Goal: Transaction & Acquisition: Purchase product/service

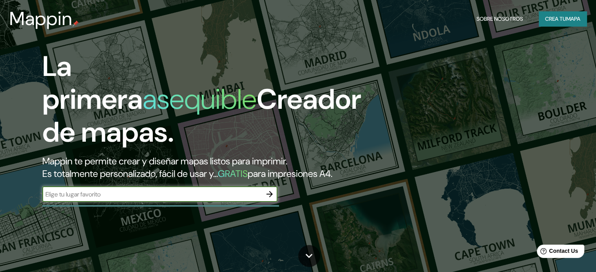
click at [141, 199] on input "text" at bounding box center [151, 194] width 219 height 9
type input "Del Rastro S/N, [DATE][GEOGRAPHIC_DATA][PERSON_NAME], [GEOGRAPHIC_DATA], 14500 …"
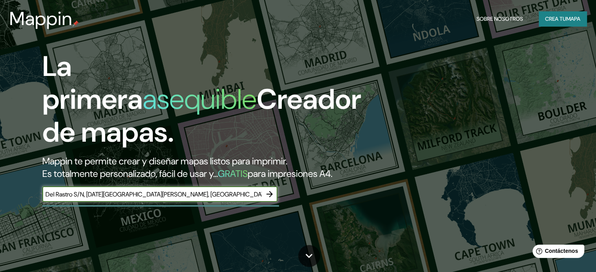
click at [270, 199] on icon "button" at bounding box center [269, 194] width 9 height 9
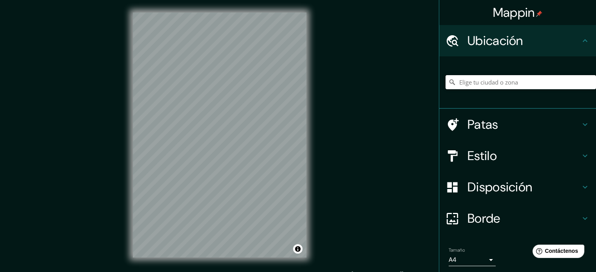
click at [472, 87] on input "Elige tu ciudad o zona" at bounding box center [520, 82] width 150 height 14
paste input "Del Rastro S/N, [DATE][GEOGRAPHIC_DATA][PERSON_NAME], [GEOGRAPHIC_DATA], 14500 …"
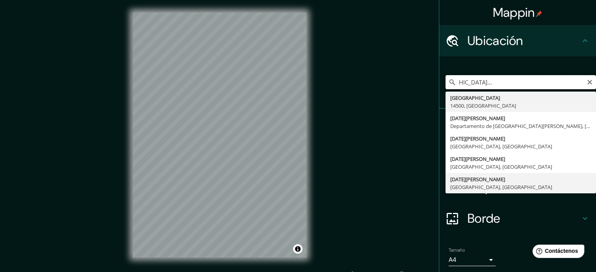
type input "[GEOGRAPHIC_DATA], [GEOGRAPHIC_DATA]"
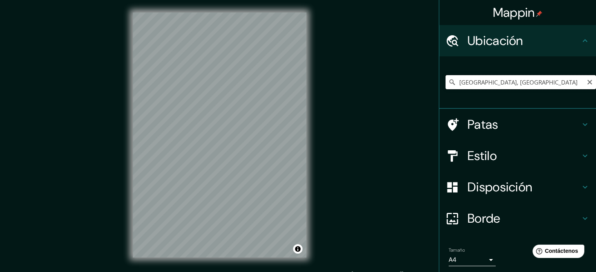
click at [494, 87] on input "[GEOGRAPHIC_DATA], [GEOGRAPHIC_DATA]" at bounding box center [520, 82] width 150 height 14
drag, startPoint x: 557, startPoint y: 81, endPoint x: 456, endPoint y: 98, distance: 102.5
click at [445, 101] on div "[GEOGRAPHIC_DATA], [GEOGRAPHIC_DATA], [GEOGRAPHIC_DATA] [GEOGRAPHIC_DATA][PERSO…" at bounding box center [520, 82] width 150 height 39
click at [477, 83] on input "Elige tu ciudad o zona" at bounding box center [520, 82] width 150 height 14
paste input "Del Rastro S/N, [DATE][GEOGRAPHIC_DATA][PERSON_NAME], [GEOGRAPHIC_DATA], 14500 …"
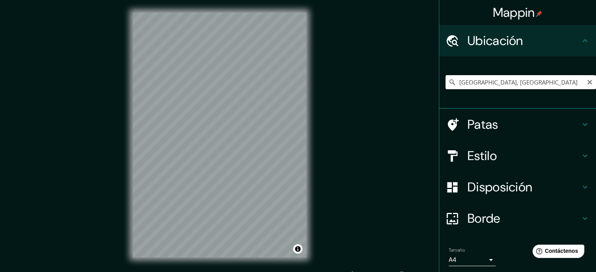
click at [506, 80] on input "[GEOGRAPHIC_DATA], [GEOGRAPHIC_DATA]" at bounding box center [520, 82] width 150 height 14
click at [549, 84] on input "[GEOGRAPHIC_DATA], [GEOGRAPHIC_DATA]" at bounding box center [520, 82] width 150 height 14
type input "[GEOGRAPHIC_DATA], [GEOGRAPHIC_DATA]"
click at [541, 106] on div "[GEOGRAPHIC_DATA], [GEOGRAPHIC_DATA] [DATE][GEOGRAPHIC_DATA][PERSON_NAME] [GEOG…" at bounding box center [517, 82] width 157 height 52
click at [501, 155] on h4 "Estilo" at bounding box center [523, 156] width 113 height 16
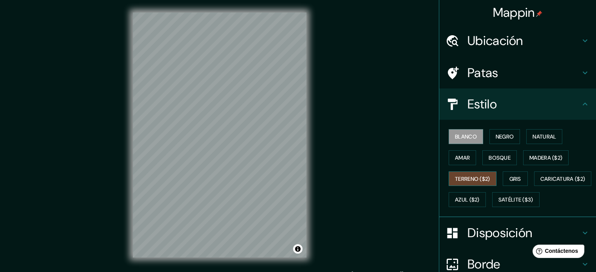
click at [467, 176] on font "Terreno ($2)" at bounding box center [472, 179] width 35 height 10
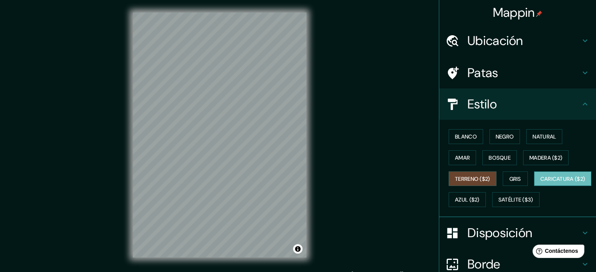
click at [540, 183] on font "Caricatura ($2)" at bounding box center [562, 178] width 45 height 7
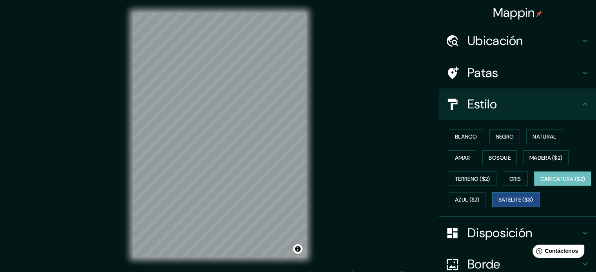
click at [498, 204] on font "Satélite ($3)" at bounding box center [515, 200] width 35 height 7
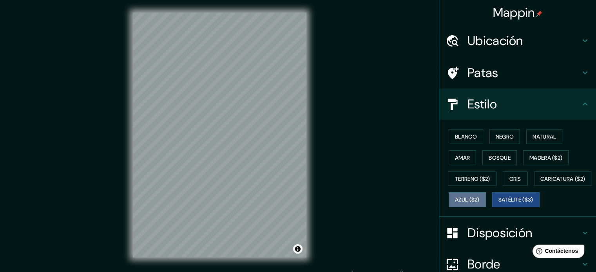
click at [479, 202] on font "Azul ($2)" at bounding box center [467, 200] width 25 height 7
